Goal: Information Seeking & Learning: Learn about a topic

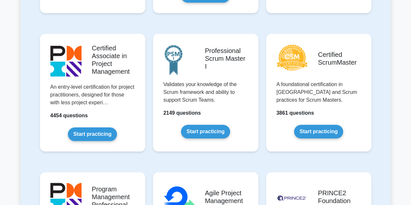
scroll to position [263, 0]
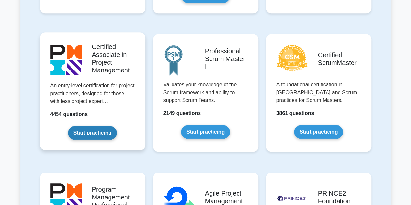
click at [105, 129] on link "Start practicing" at bounding box center [92, 133] width 49 height 14
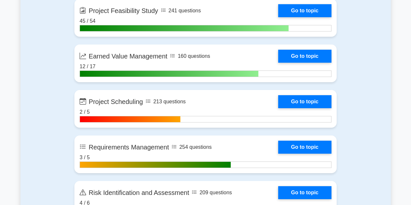
scroll to position [1115, 0]
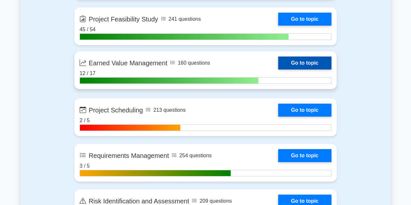
click at [278, 60] on link "Go to topic" at bounding box center [304, 63] width 53 height 13
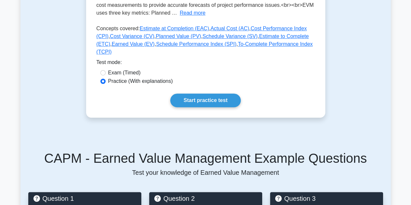
scroll to position [190, 0]
click at [181, 26] on link "Estimate at Completion (EAC)" at bounding box center [174, 28] width 69 height 6
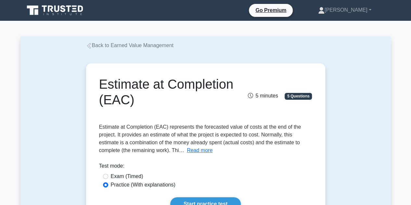
scroll to position [58, 0]
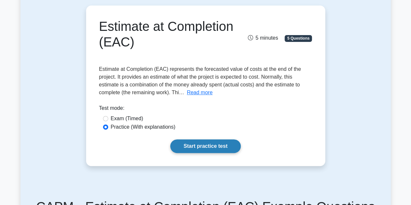
click at [214, 143] on link "Start practice test" at bounding box center [205, 146] width 70 height 14
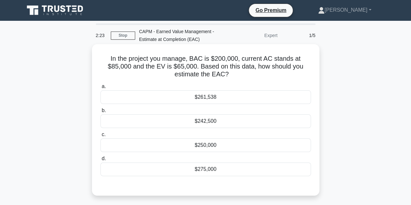
click at [221, 98] on div "$261,538" at bounding box center [205, 97] width 210 height 14
click at [100, 89] on input "a. $261,538" at bounding box center [100, 86] width 0 height 4
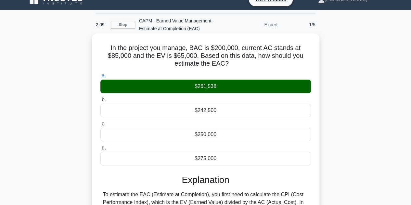
scroll to position [7, 0]
